Goal: Information Seeking & Learning: Learn about a topic

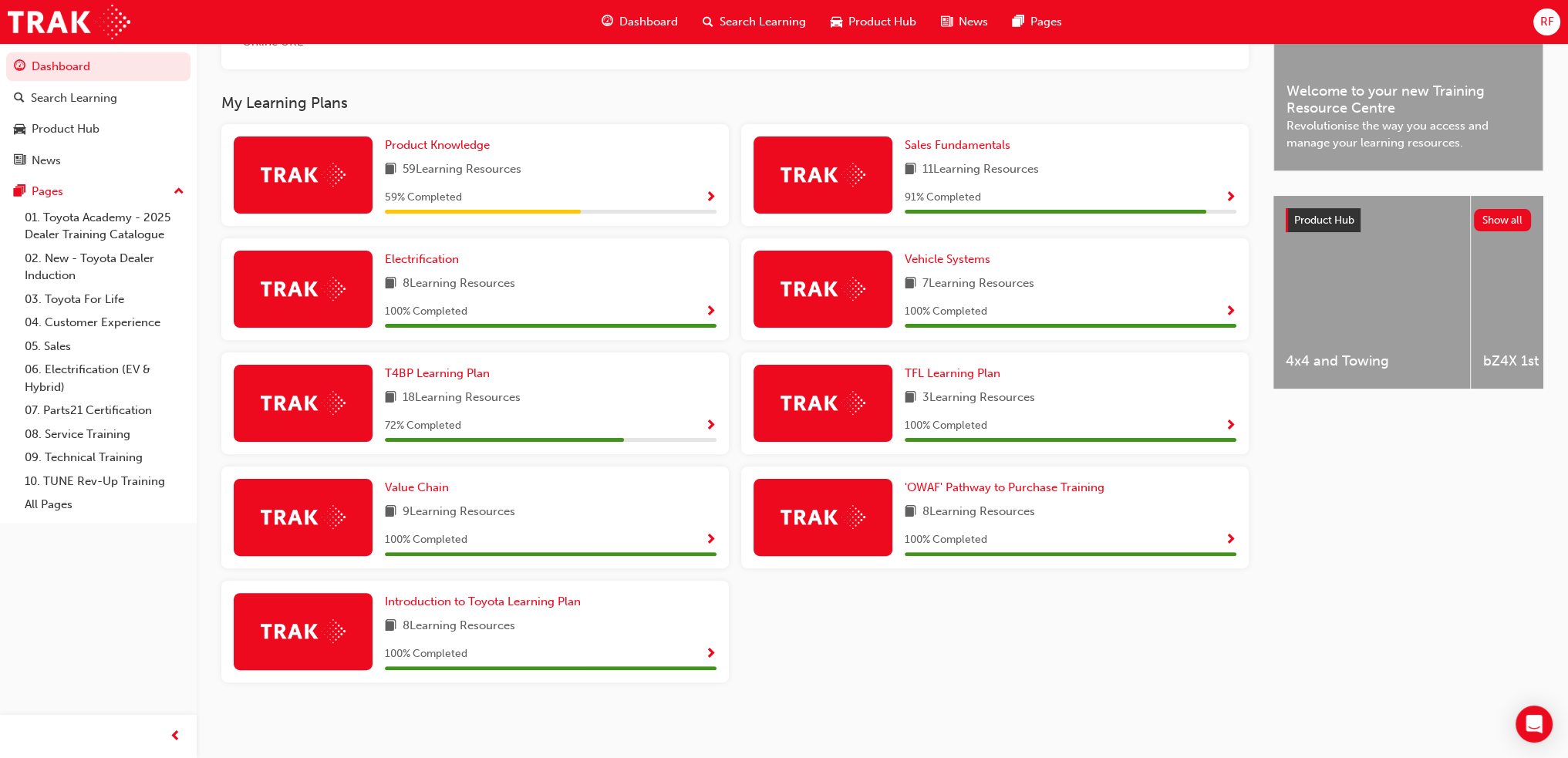
scroll to position [442, 0]
click at [950, 138] on span "Sales Fundamentals" at bounding box center [957, 144] width 106 height 14
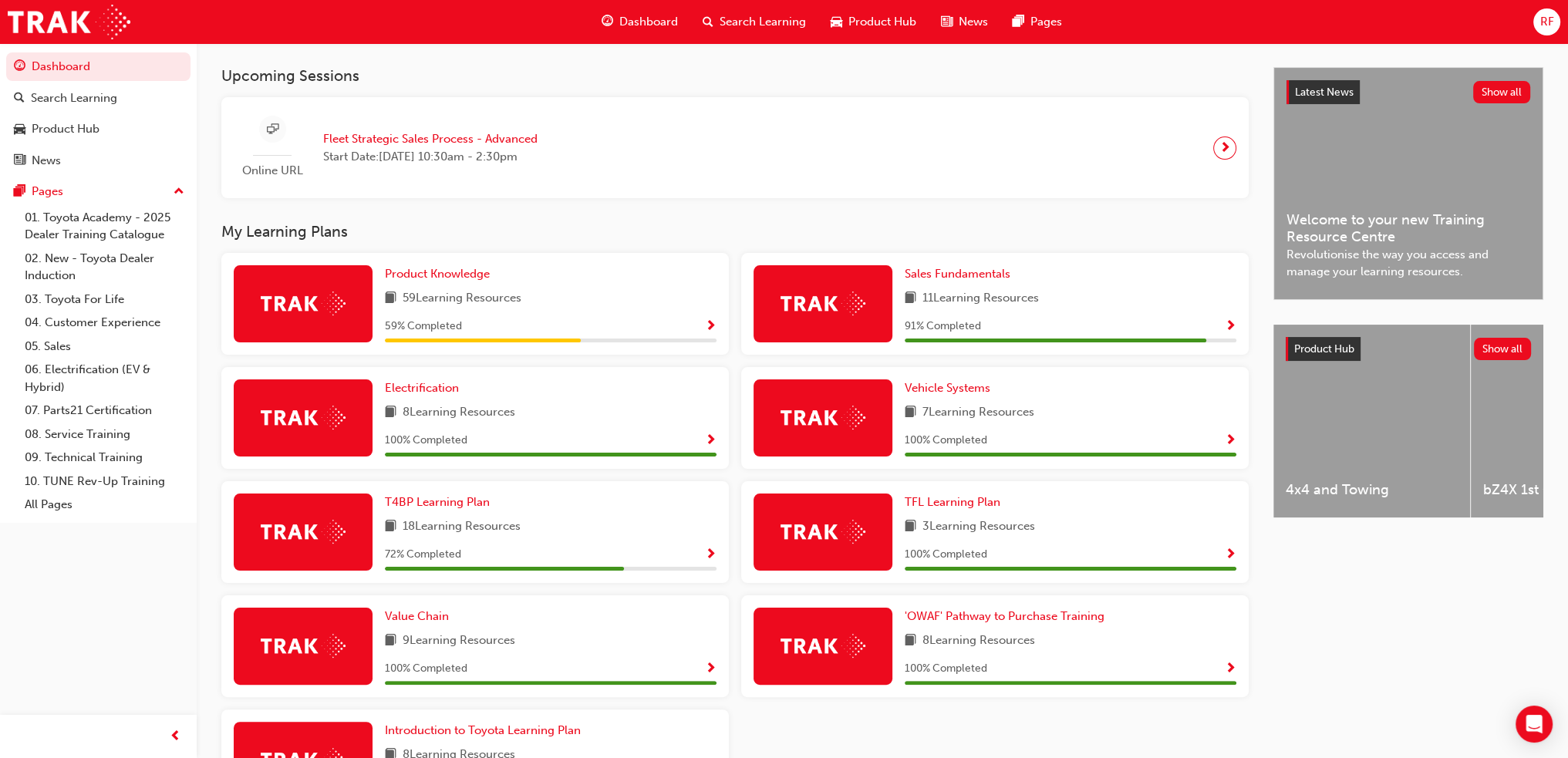
scroll to position [385, 0]
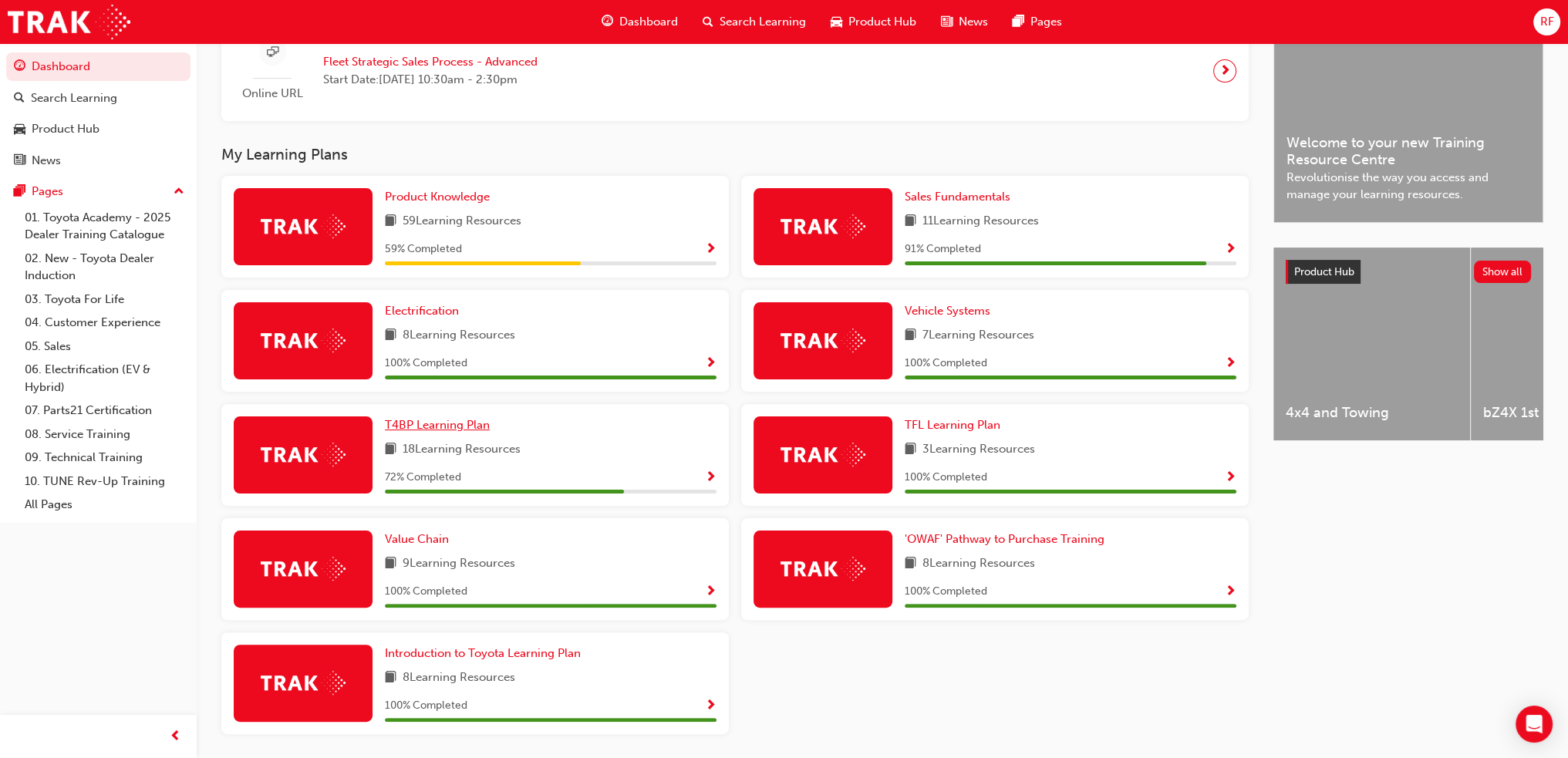
click at [457, 427] on span "T4BP Learning Plan" at bounding box center [438, 424] width 105 height 14
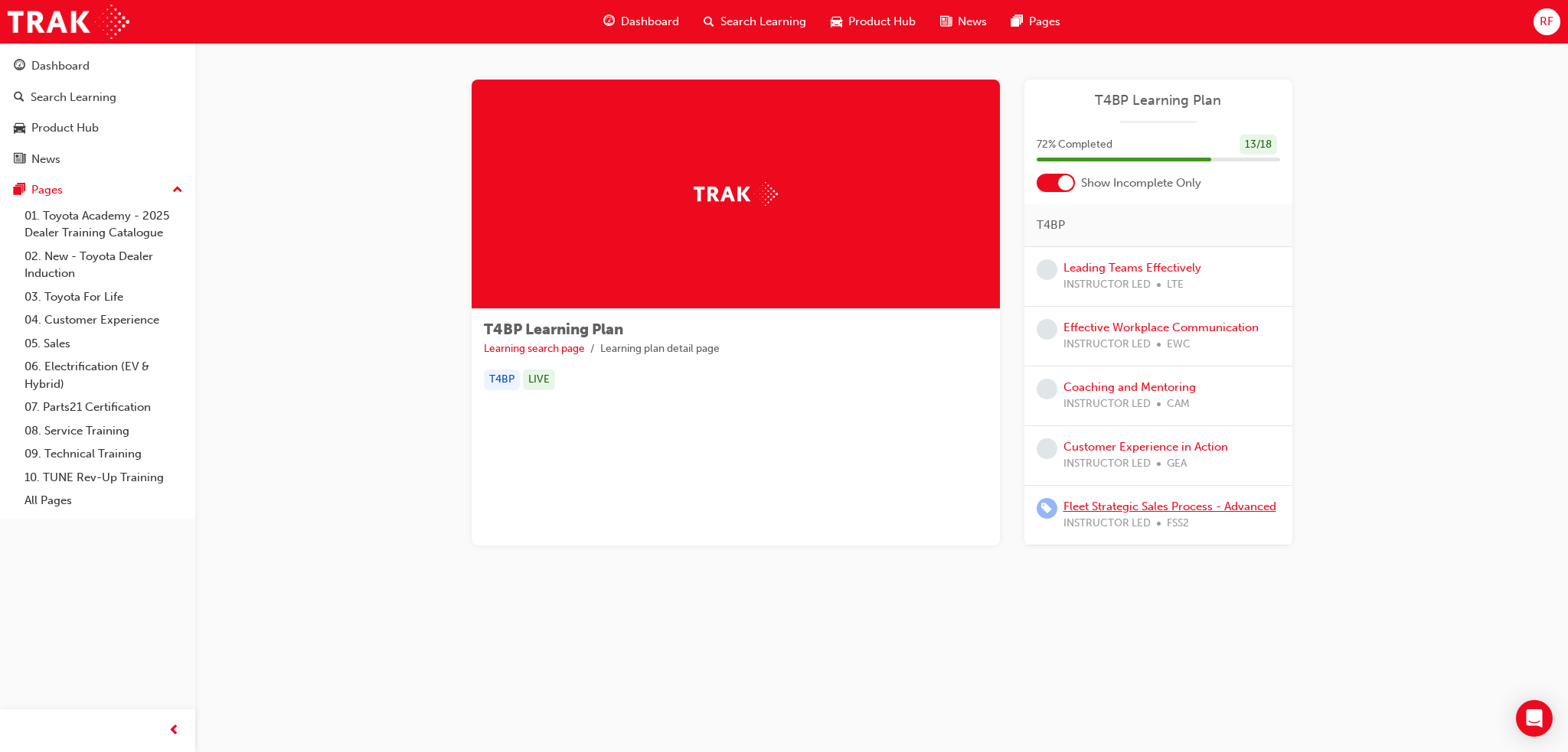
click at [1095, 509] on link "Fleet Strategic Sales Process - Advanced" at bounding box center [1169, 506] width 213 height 13
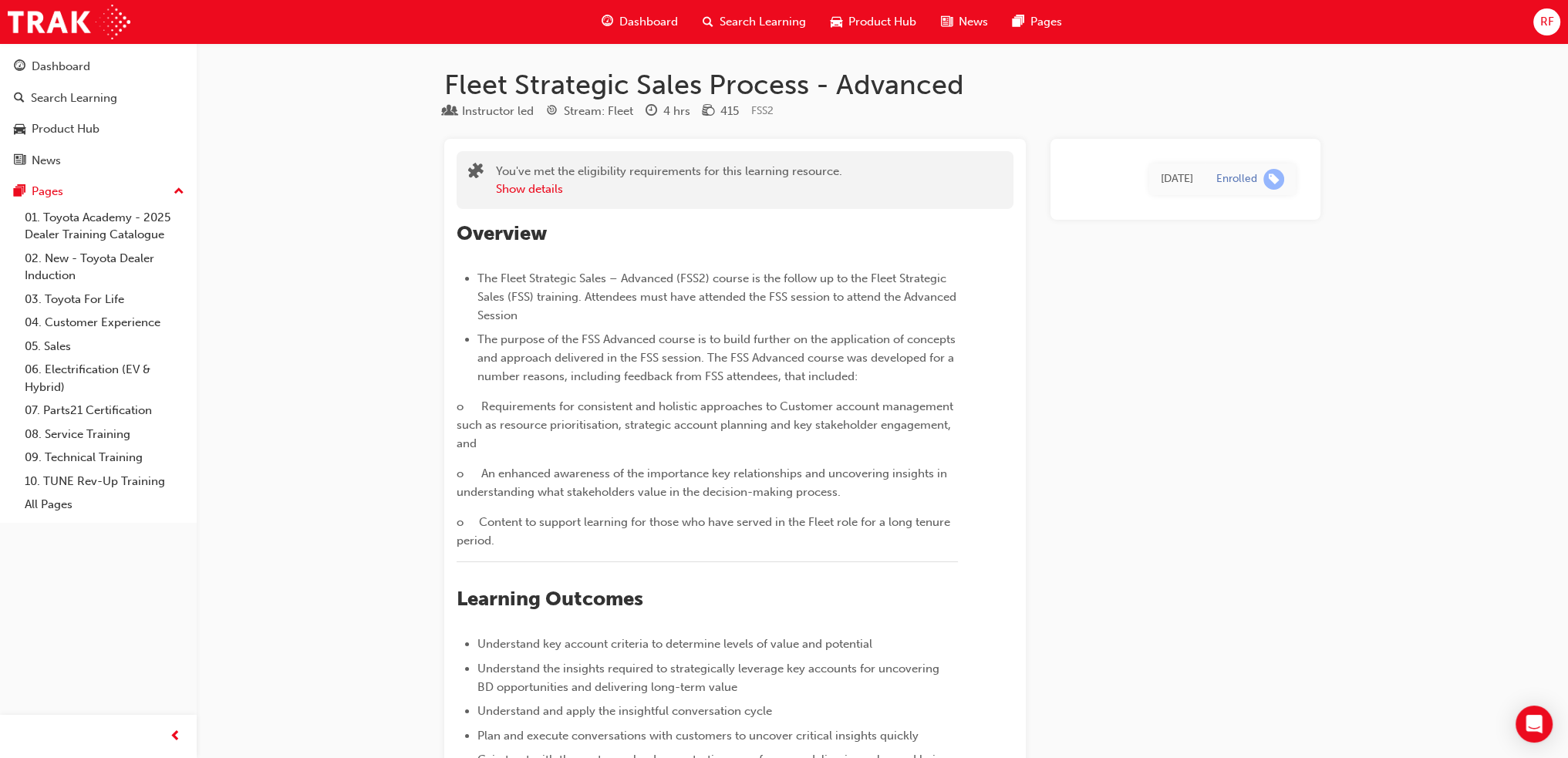
click at [944, 328] on ul "The Fleet Strategic Sales – Advanced (FSS2) course is the follow up to the Flee…" at bounding box center [707, 327] width 501 height 117
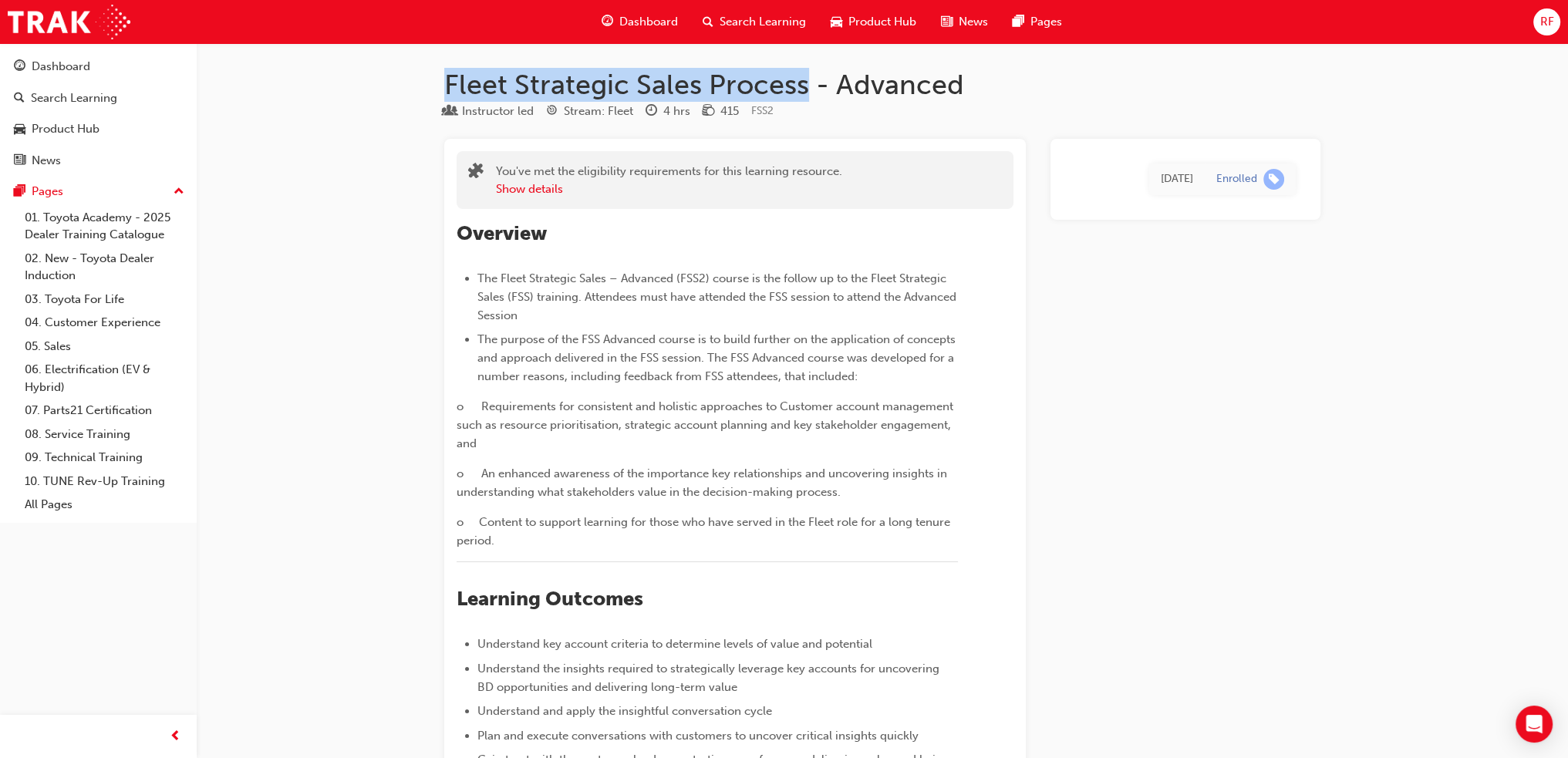
drag, startPoint x: 449, startPoint y: 80, endPoint x: 805, endPoint y: 85, distance: 356.0
click at [805, 85] on h1 "Fleet Strategic Sales Process - Advanced" at bounding box center [882, 84] width 876 height 34
copy h1 "Fleet Strategic Sales Process"
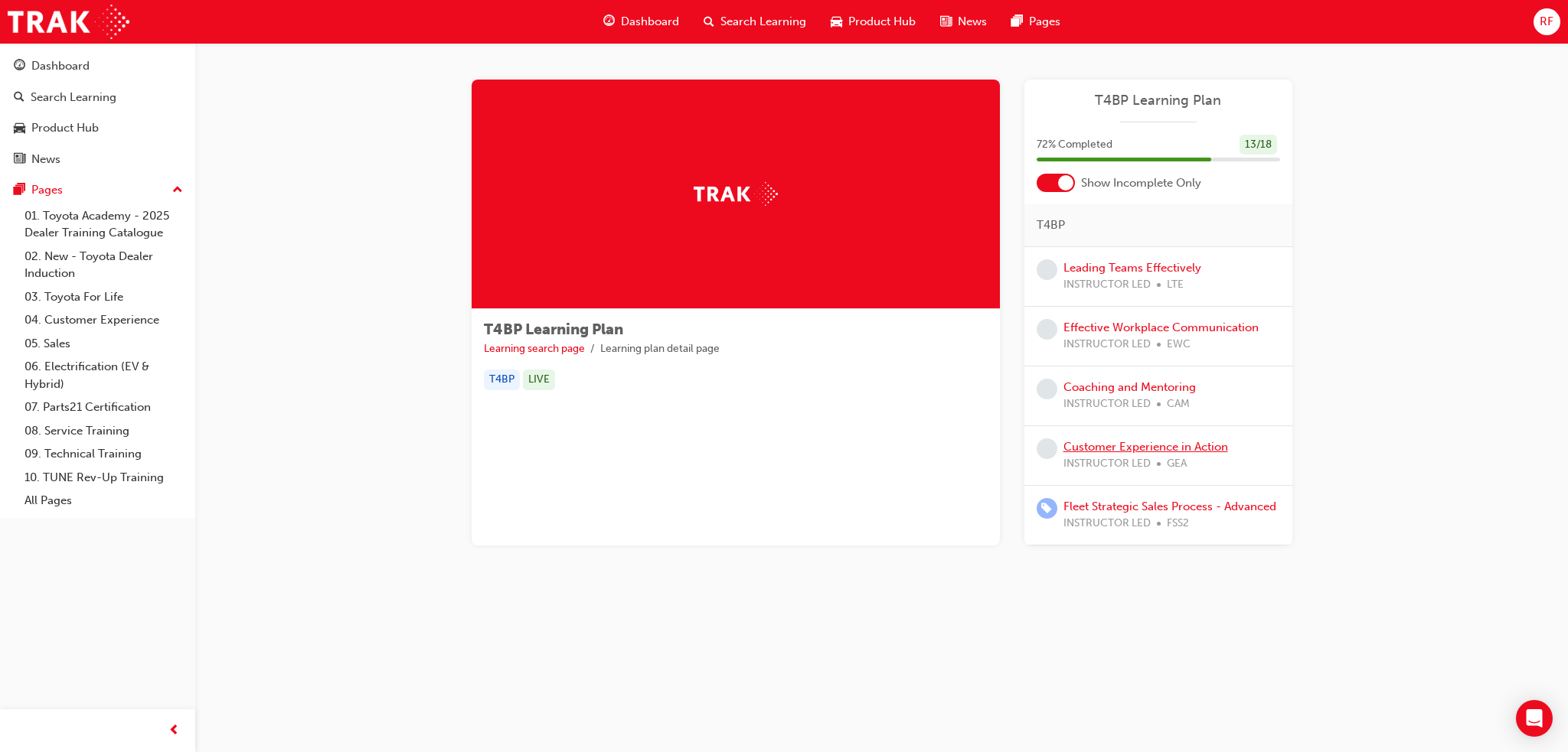
click at [1125, 449] on link "Customer Experience in Action" at bounding box center [1145, 446] width 165 height 13
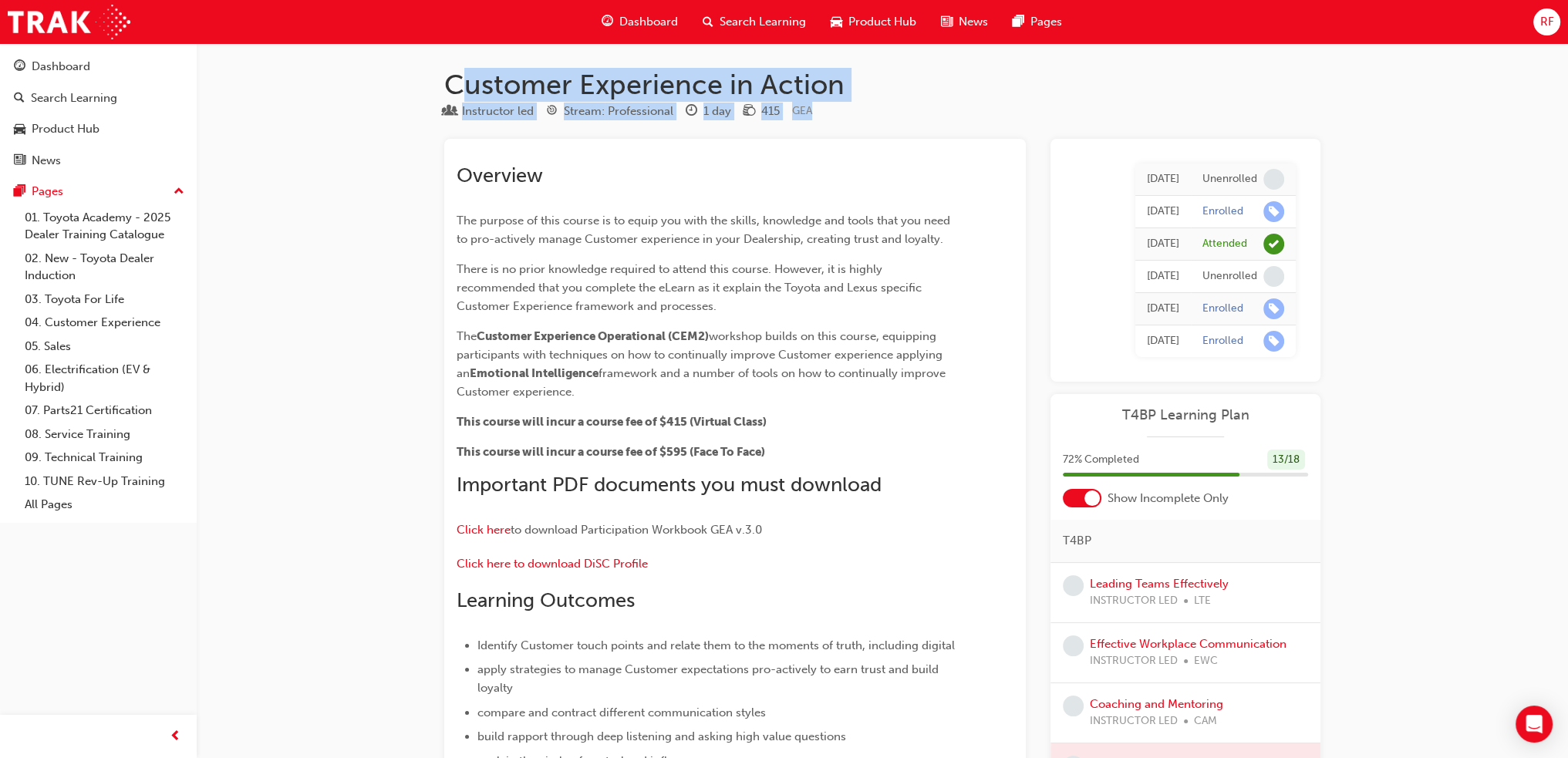
drag, startPoint x: 454, startPoint y: 90, endPoint x: 816, endPoint y: 120, distance: 363.2
click at [882, 96] on h1 "Customer Experience in Action" at bounding box center [882, 84] width 876 height 34
drag, startPoint x: 435, startPoint y: 86, endPoint x: 847, endPoint y: 83, distance: 412.0
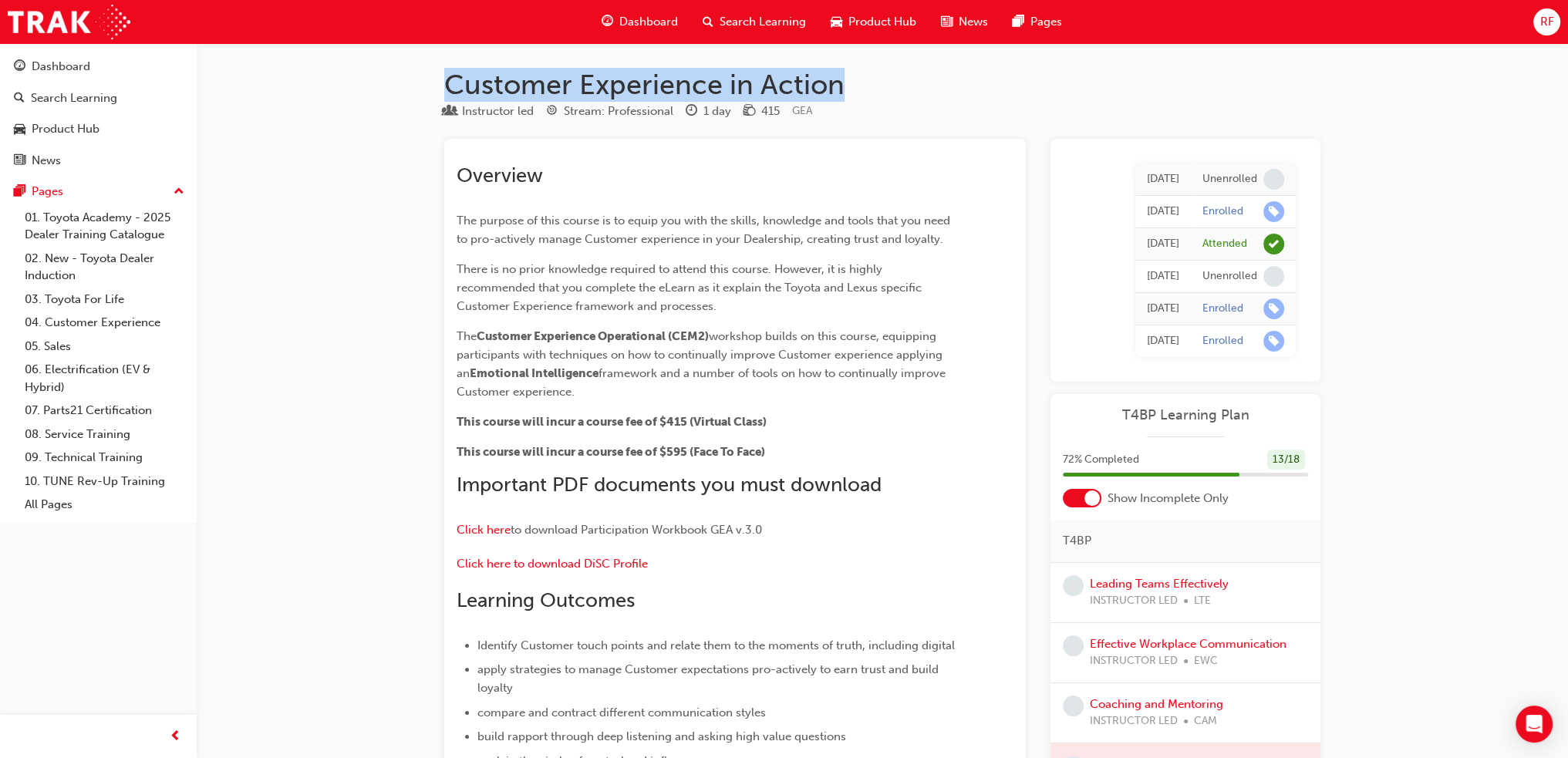
copy h1 "Customer Experience in Action"
